Goal: Find specific page/section: Find specific page/section

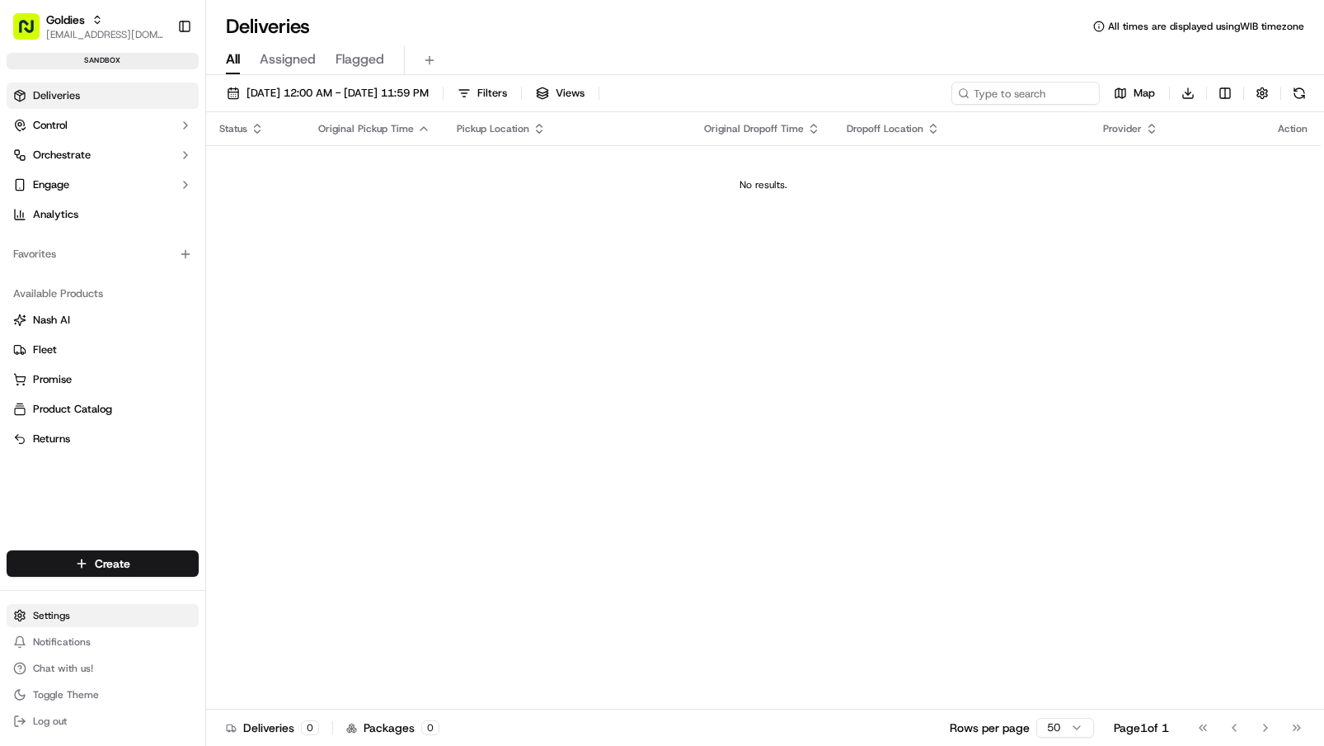
click at [98, 615] on html "Goldies [EMAIL_ADDRESS][DOMAIN_NAME] Toggle Sidebar sandbox Deliveries Control …" at bounding box center [662, 373] width 1324 height 746
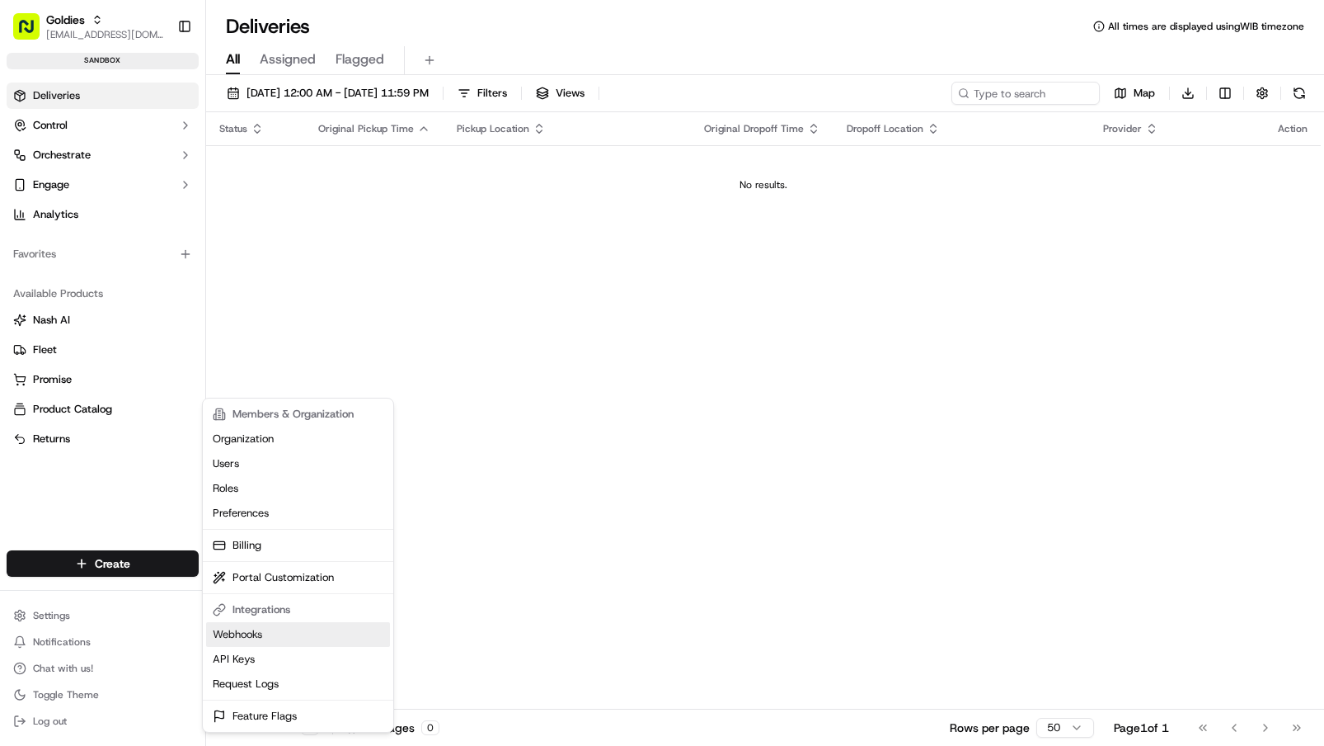
click at [303, 634] on link "Webhooks" at bounding box center [298, 634] width 184 height 25
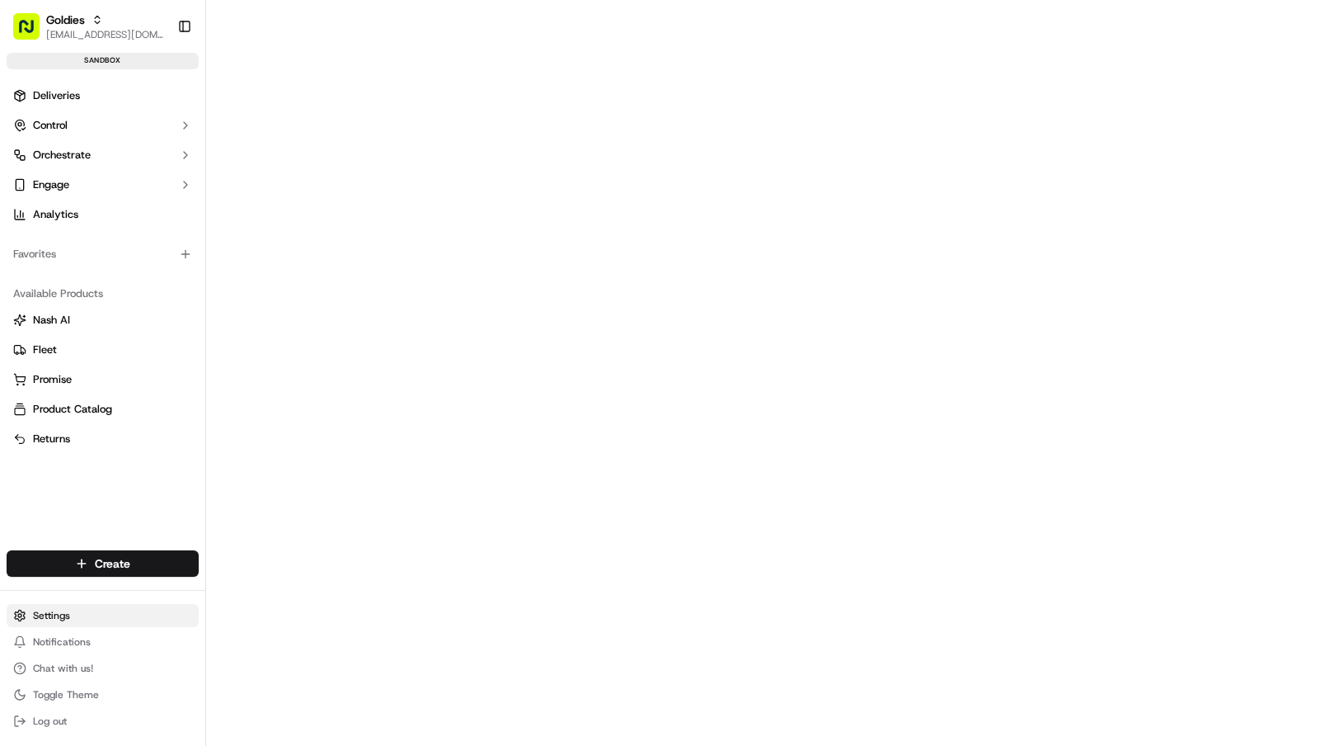
click at [108, 616] on html "Goldies [EMAIL_ADDRESS][DOMAIN_NAME] Toggle Sidebar sandbox Deliveries Control …" at bounding box center [662, 373] width 1324 height 746
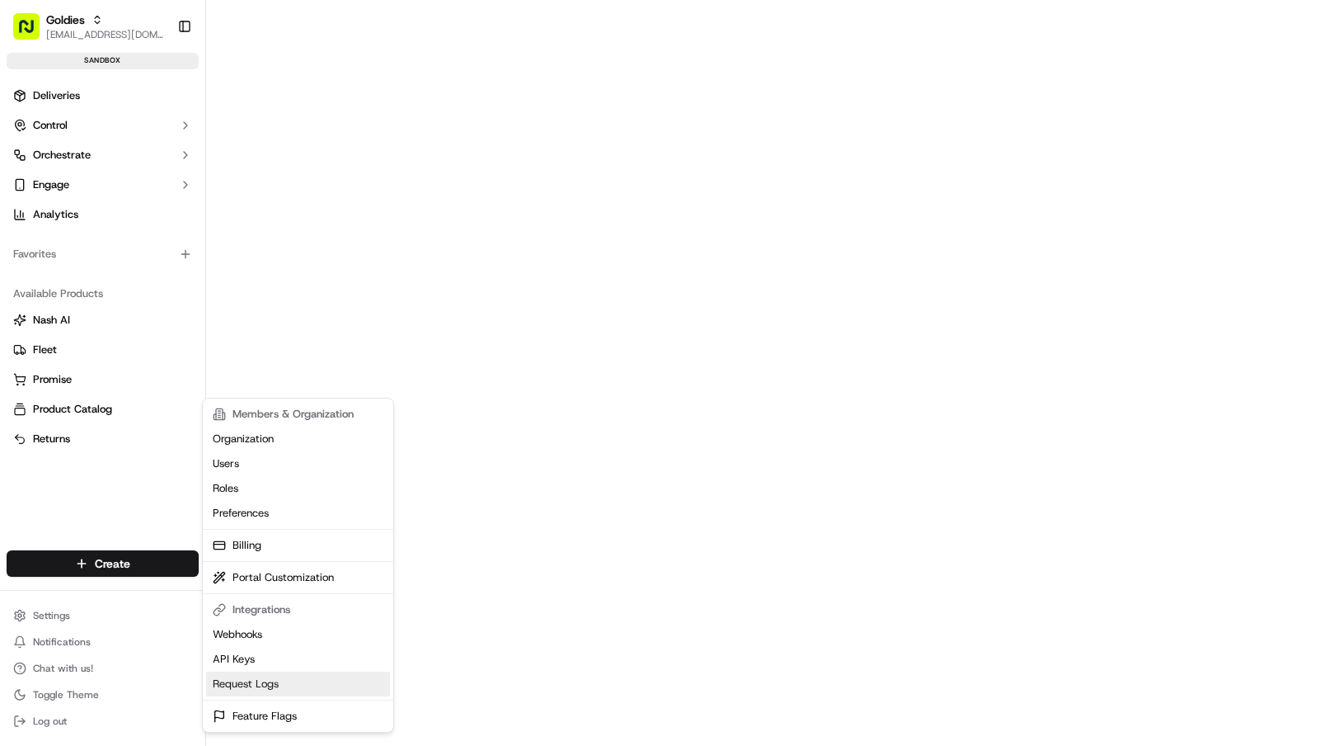
click at [301, 678] on link "Request Logs" at bounding box center [298, 683] width 184 height 25
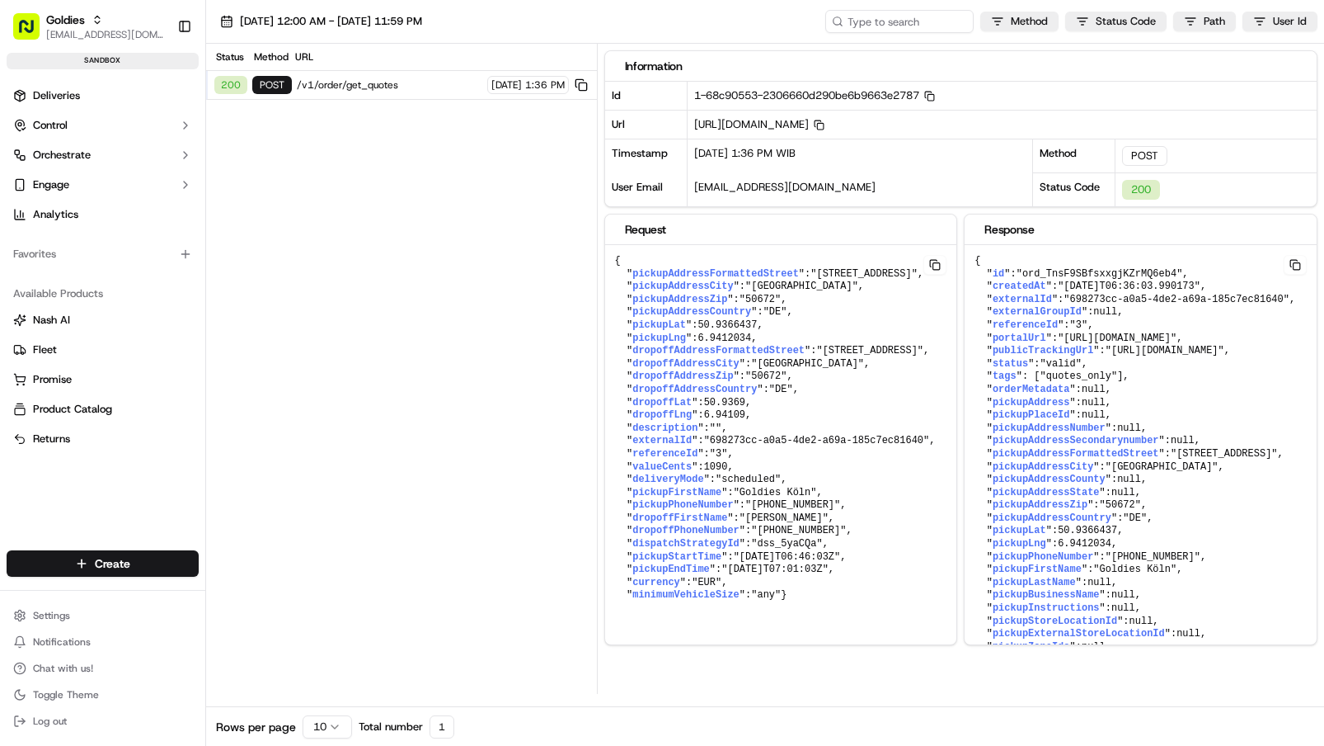
click at [378, 90] on span "/v1/order/get_quotes" at bounding box center [390, 84] width 186 height 13
